Goal: Transaction & Acquisition: Purchase product/service

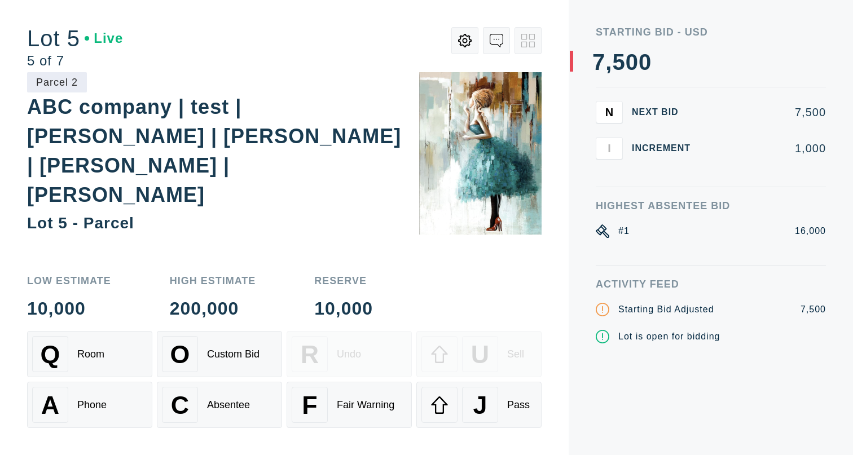
click at [454, 273] on div "Low Estimate 10,000 High Estimate 200,000 Reserve 10,000 Q Room O Custom Bid R …" at bounding box center [284, 358] width 515 height 193
click at [231, 402] on div "Absentee" at bounding box center [228, 406] width 43 height 12
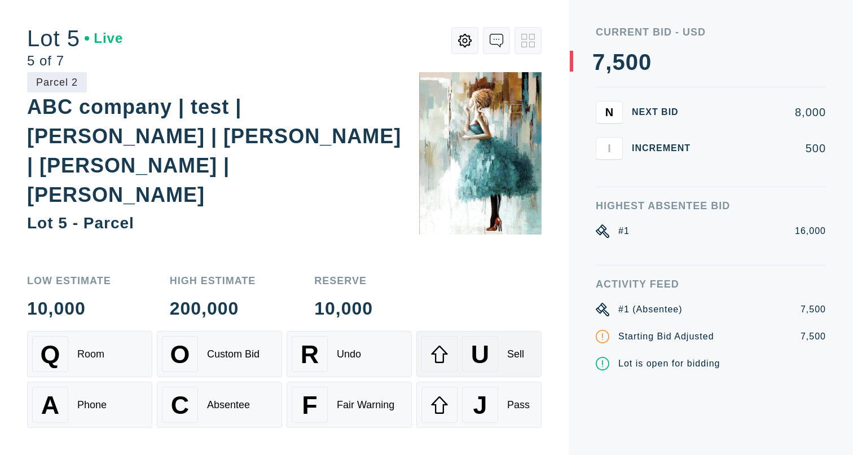
click at [497, 355] on div "U" at bounding box center [480, 354] width 36 height 36
select select "3"
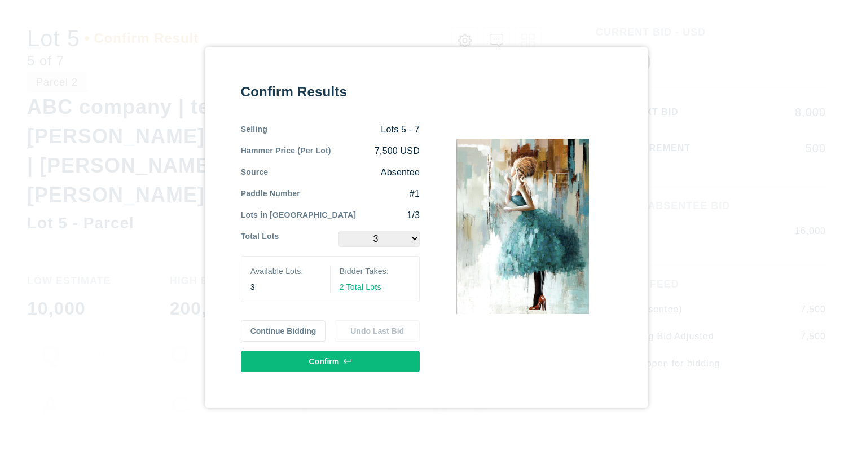
click at [284, 335] on button "Continue Bidding" at bounding box center [283, 331] width 85 height 21
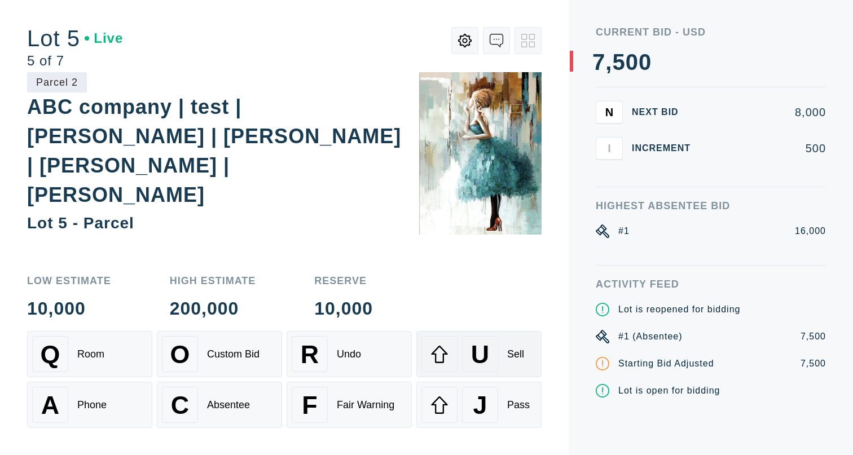
click at [480, 357] on span "U" at bounding box center [480, 354] width 18 height 29
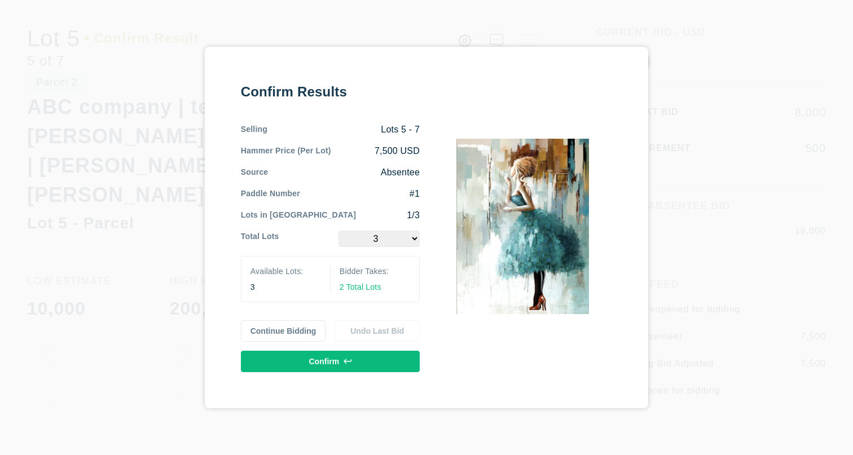
select select "1"
click at [359, 292] on span "1 Total Lot" at bounding box center [358, 287] width 37 height 9
click at [306, 333] on button "Continue Bidding" at bounding box center [283, 331] width 85 height 21
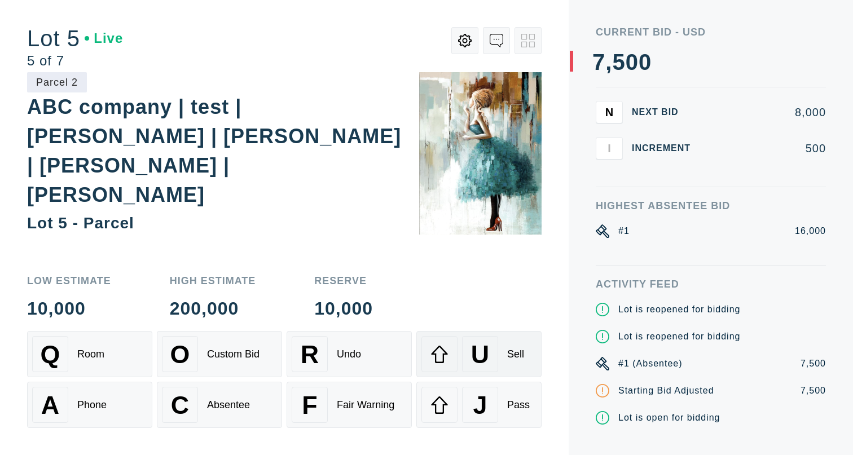
click at [512, 356] on div "Sell" at bounding box center [515, 355] width 17 height 12
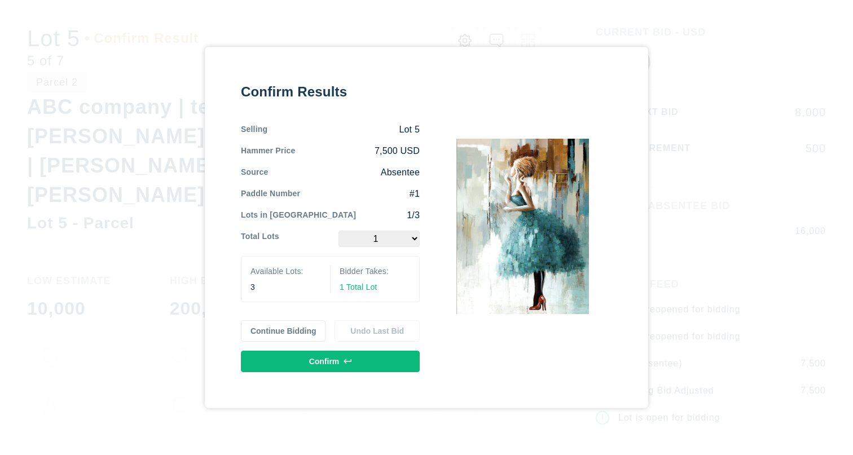
click at [276, 327] on button "Continue Bidding" at bounding box center [283, 331] width 85 height 21
